Goal: Information Seeking & Learning: Learn about a topic

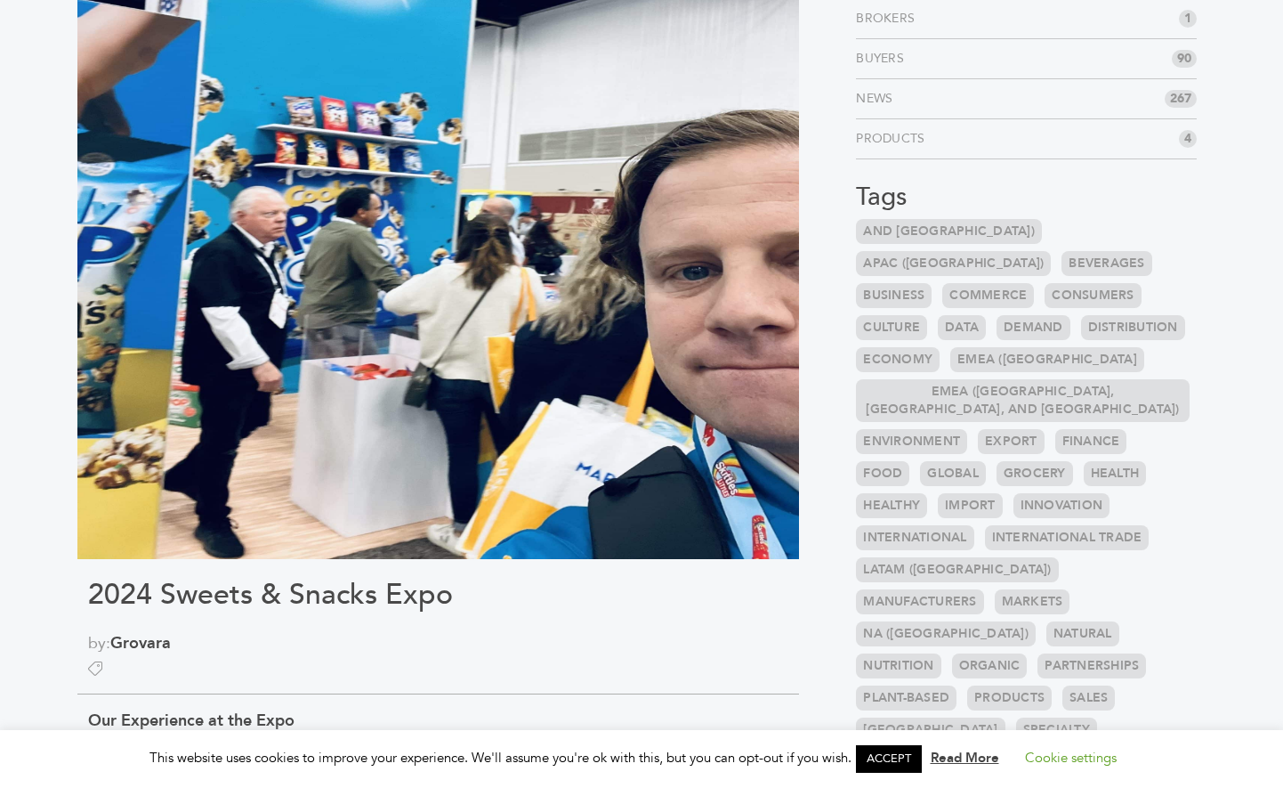
scroll to position [453, 0]
